Goal: Task Accomplishment & Management: Manage account settings

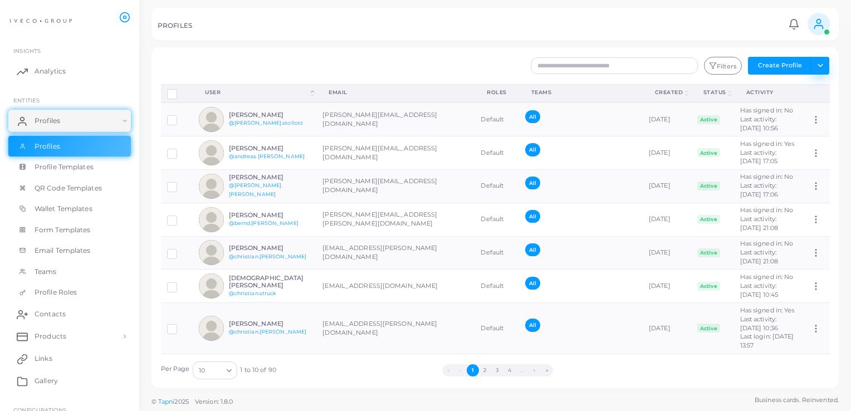
click at [818, 62] on button "Toggle dropdown" at bounding box center [820, 66] width 18 height 18
click at [842, 50] on div "Create Profile Email * Full Name * Check this box only if you're adding some ex…" at bounding box center [495, 195] width 712 height 390
drag, startPoint x: 677, startPoint y: 263, endPoint x: 590, endPoint y: 34, distance: 245.3
click at [590, 34] on div "PROFILES Notifications 0 New Mark All As Read [PERSON_NAME] ([PERSON_NAME][EMAI…" at bounding box center [494, 24] width 687 height 32
click at [35, 21] on img at bounding box center [41, 21] width 62 height 21
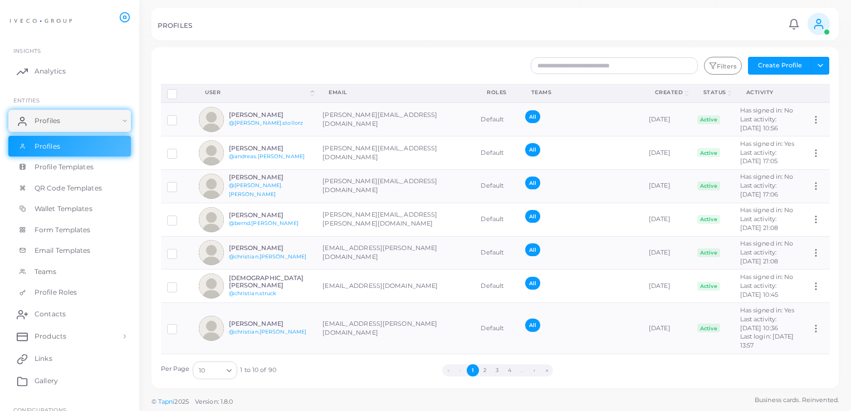
click at [185, 22] on h5 "PROFILES" at bounding box center [175, 26] width 35 height 8
click at [60, 120] on span "Profiles" at bounding box center [50, 121] width 26 height 10
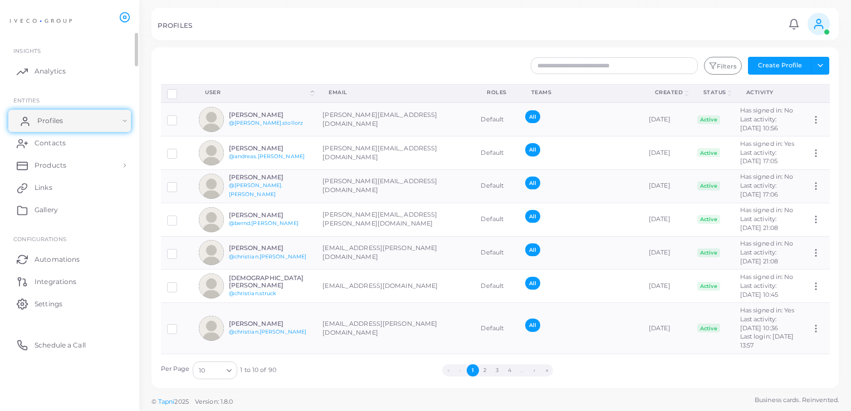
click at [60, 120] on span "Profiles" at bounding box center [50, 121] width 26 height 10
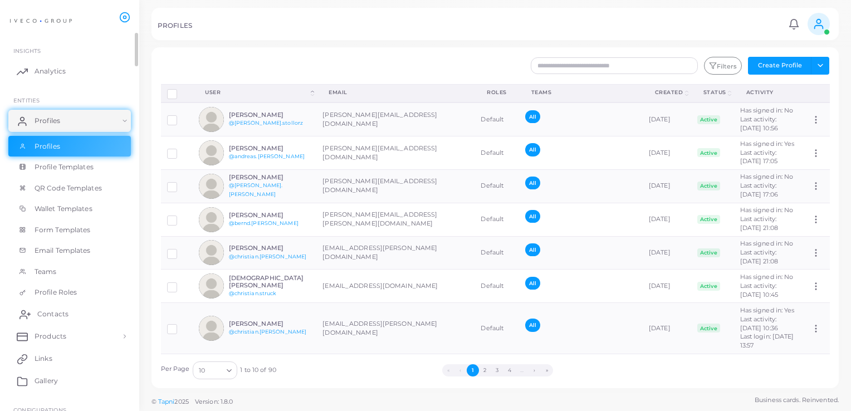
click at [45, 313] on span "Contacts" at bounding box center [52, 314] width 31 height 10
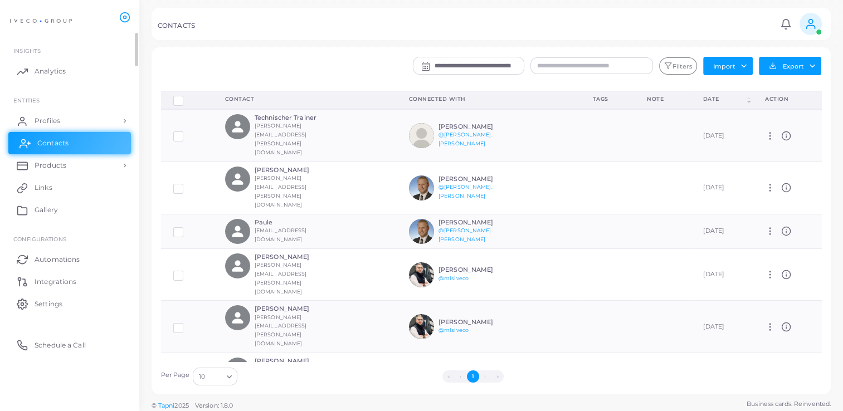
click at [62, 146] on span "Contacts" at bounding box center [52, 143] width 31 height 10
click at [29, 138] on icon at bounding box center [24, 143] width 11 height 11
click at [61, 124] on span "Profiles" at bounding box center [50, 121] width 26 height 10
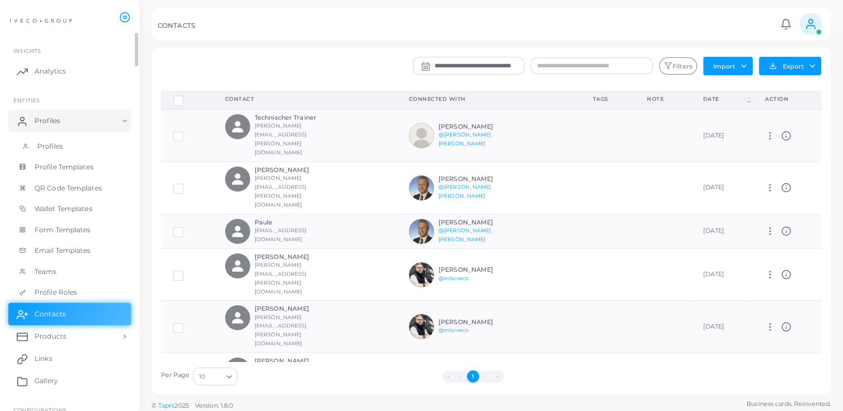
click at [43, 146] on span "Profiles" at bounding box center [50, 146] width 26 height 10
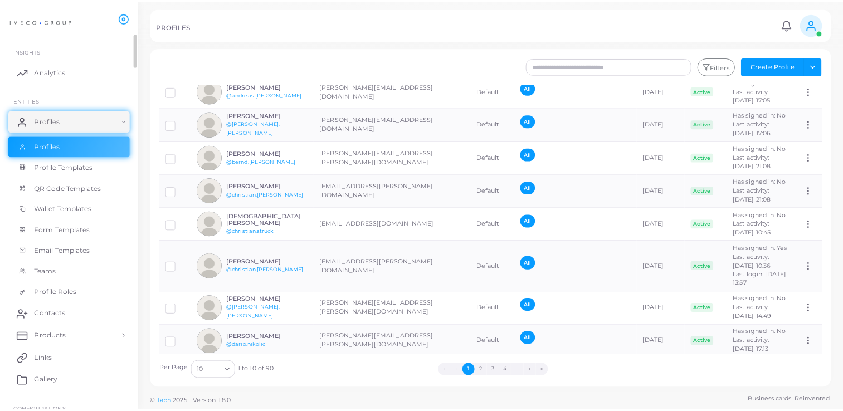
scroll to position [115, 0]
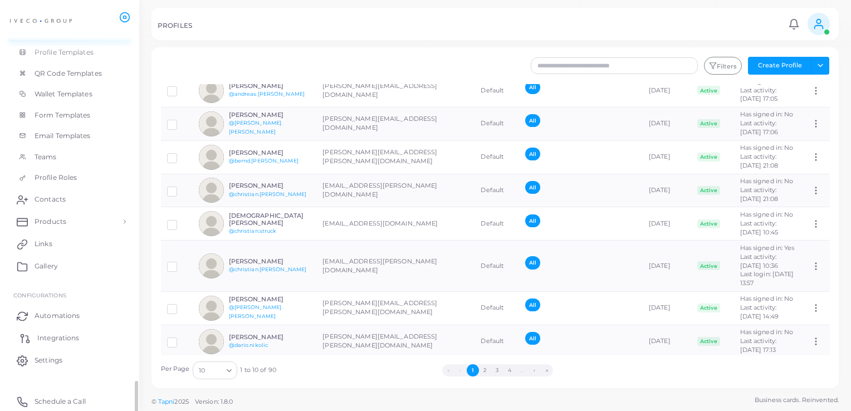
click at [60, 339] on span "Integrations" at bounding box center [58, 338] width 42 height 10
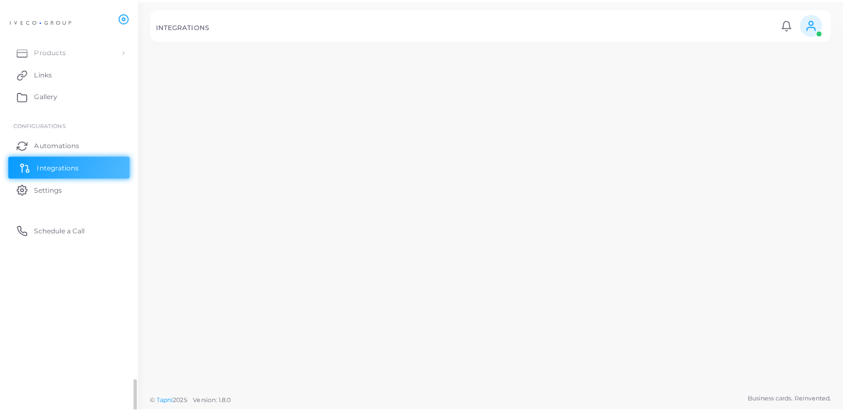
scroll to position [85, 0]
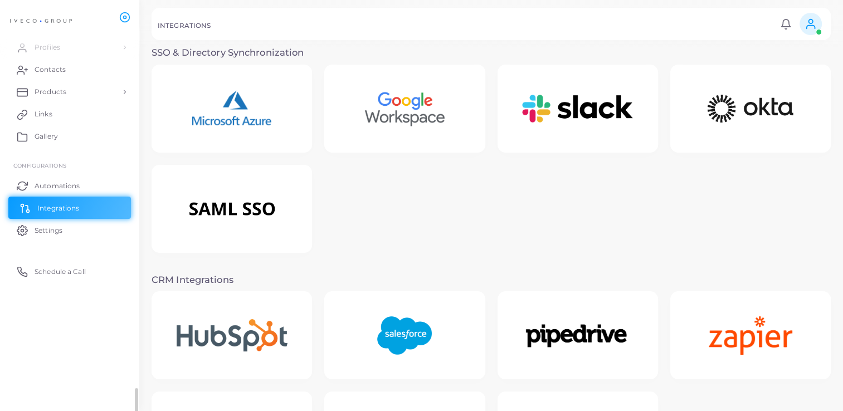
click at [58, 217] on ul "INSIGHTS Analytics ENTITIES Profiles Profiles Profile Templates QR Code Templat…" at bounding box center [69, 123] width 139 height 328
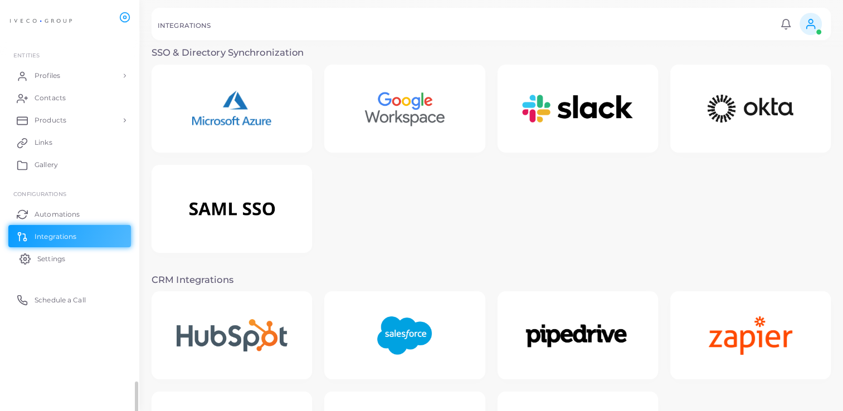
click at [37, 249] on ul "INSIGHTS Analytics ENTITIES Profiles Profiles Profile Templates QR Code Templat…" at bounding box center [69, 152] width 139 height 328
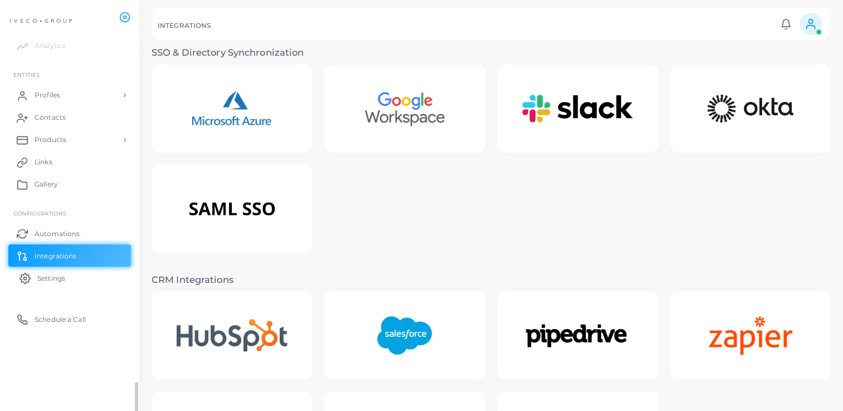
click at [41, 268] on link "Settings" at bounding box center [69, 278] width 123 height 22
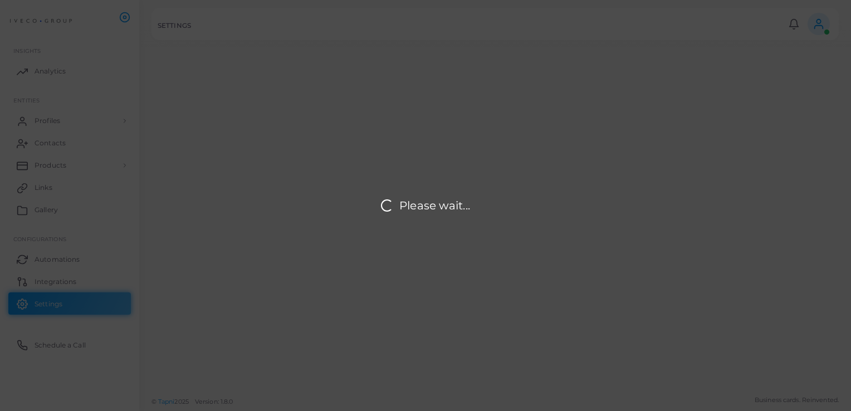
type input "**********"
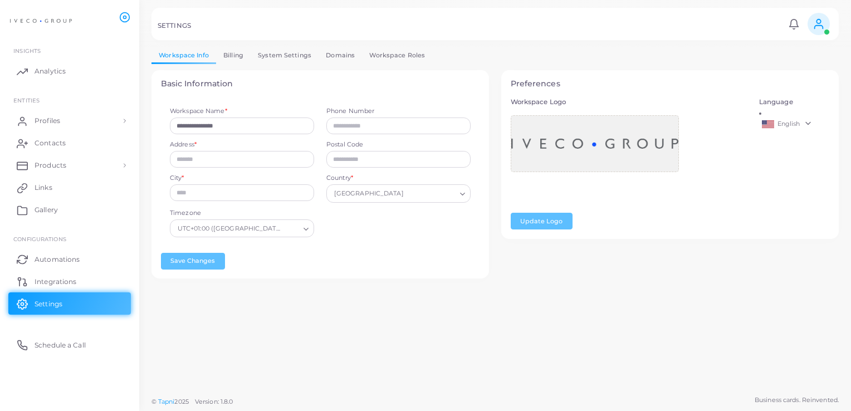
click at [381, 60] on link "Workspace Roles" at bounding box center [397, 55] width 70 height 16
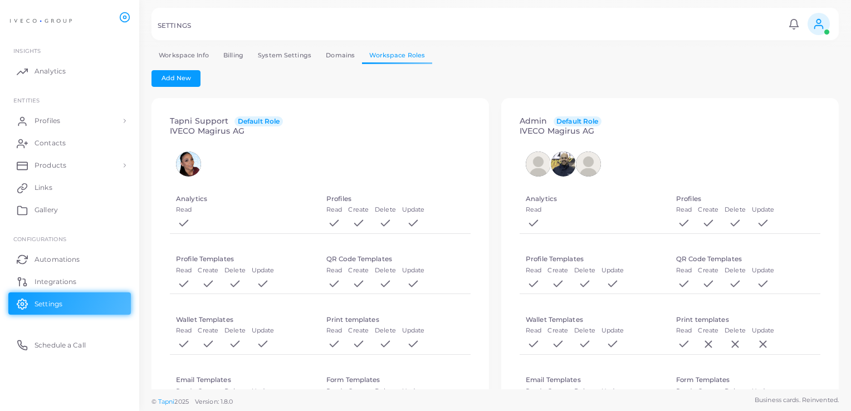
click at [340, 53] on link "Domains" at bounding box center [340, 55] width 43 height 16
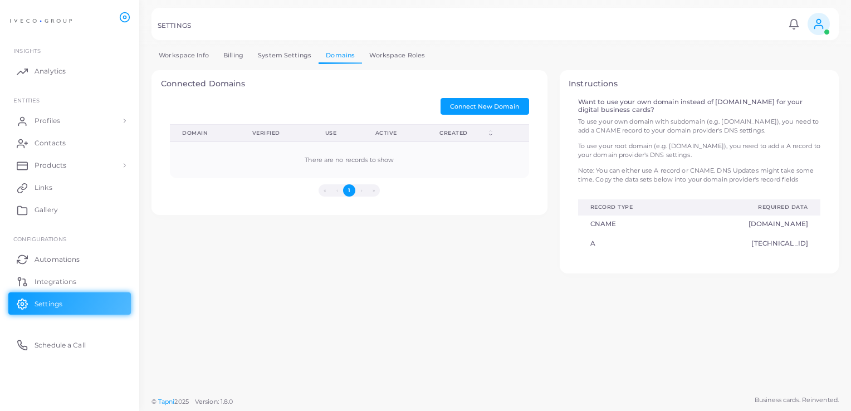
click at [287, 54] on link "System Settings" at bounding box center [285, 55] width 68 height 16
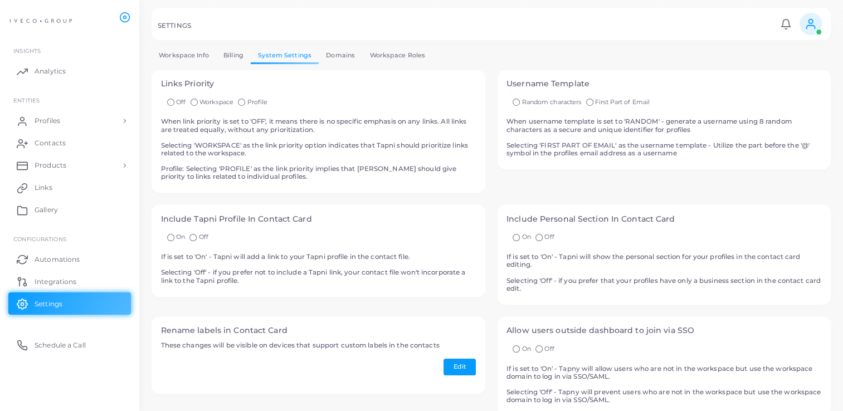
click at [236, 55] on link "Billing" at bounding box center [233, 55] width 35 height 16
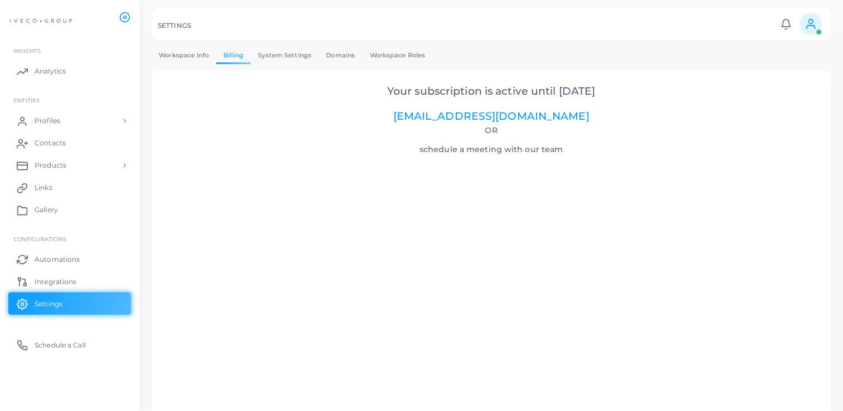
click at [181, 50] on link "Workspace Info" at bounding box center [183, 55] width 65 height 16
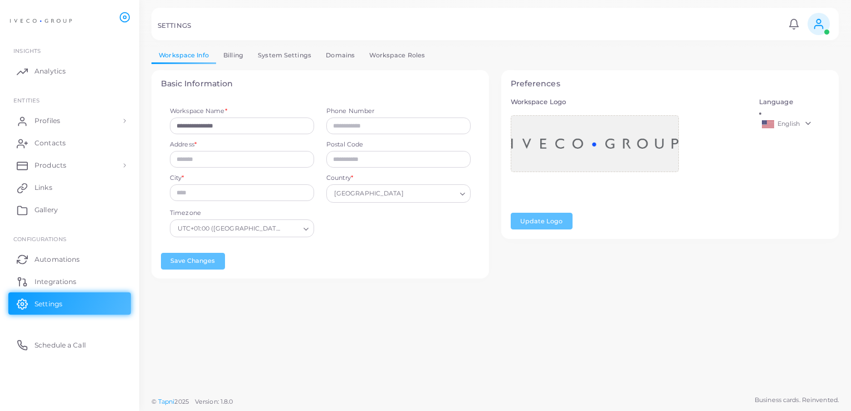
click at [223, 52] on link "Billing" at bounding box center [233, 55] width 35 height 16
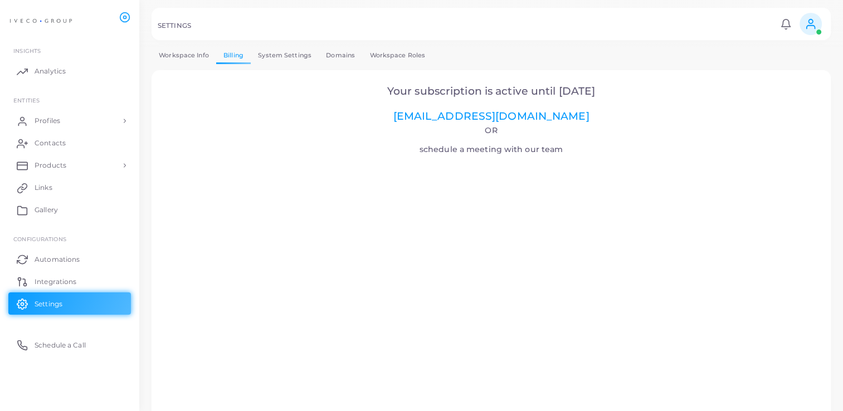
click at [192, 58] on link "Workspace Info" at bounding box center [183, 55] width 65 height 16
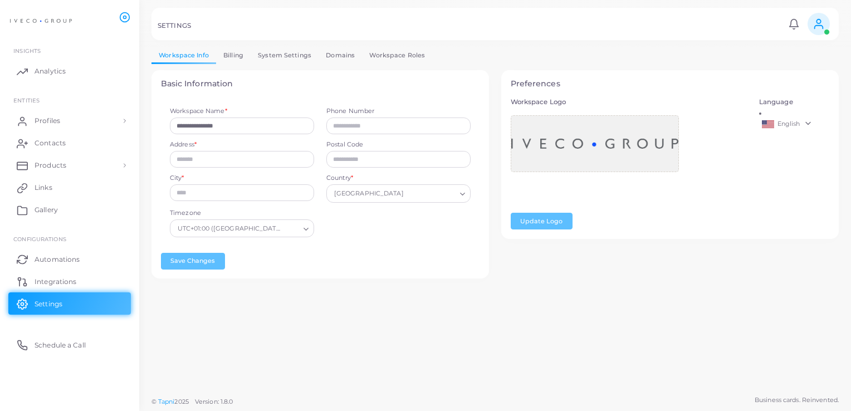
click at [822, 23] on icon at bounding box center [819, 24] width 12 height 12
click at [790, 73] on li "[PERSON_NAME] ([PERSON_NAME][EMAIL_ADDRESS][DOMAIN_NAME])" at bounding box center [786, 71] width 91 height 45
